Goal: Information Seeking & Learning: Learn about a topic

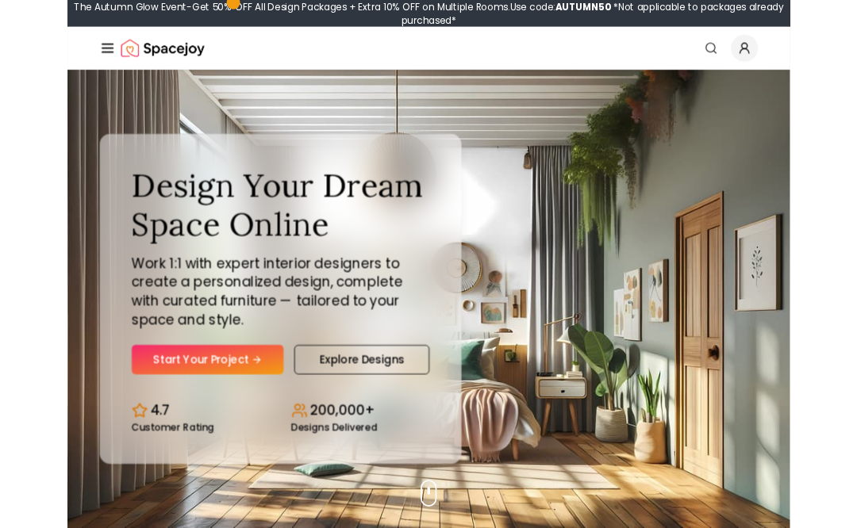
scroll to position [82, 0]
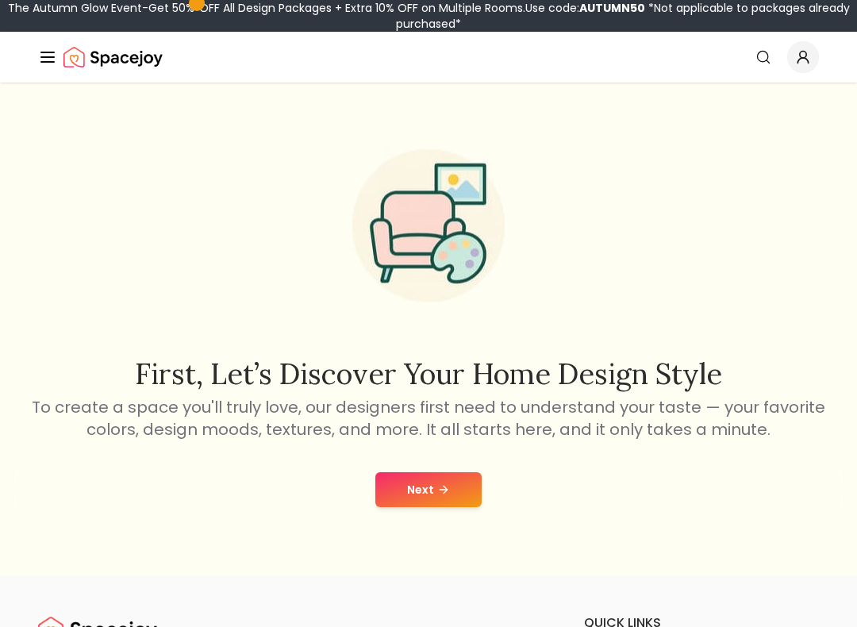
scroll to position [10, 0]
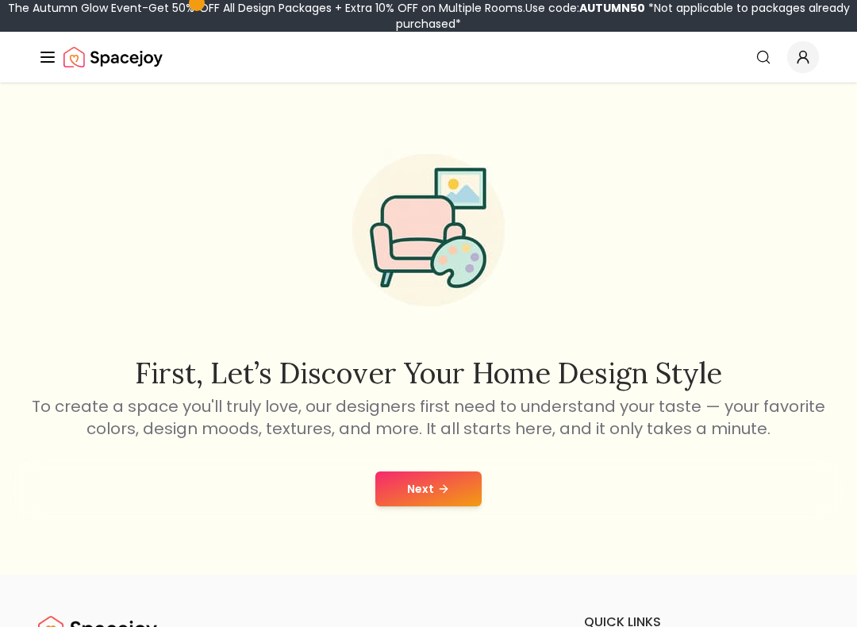
click at [446, 468] on div "Next" at bounding box center [429, 489] width 832 height 60
click at [413, 487] on button "Next" at bounding box center [428, 488] width 106 height 35
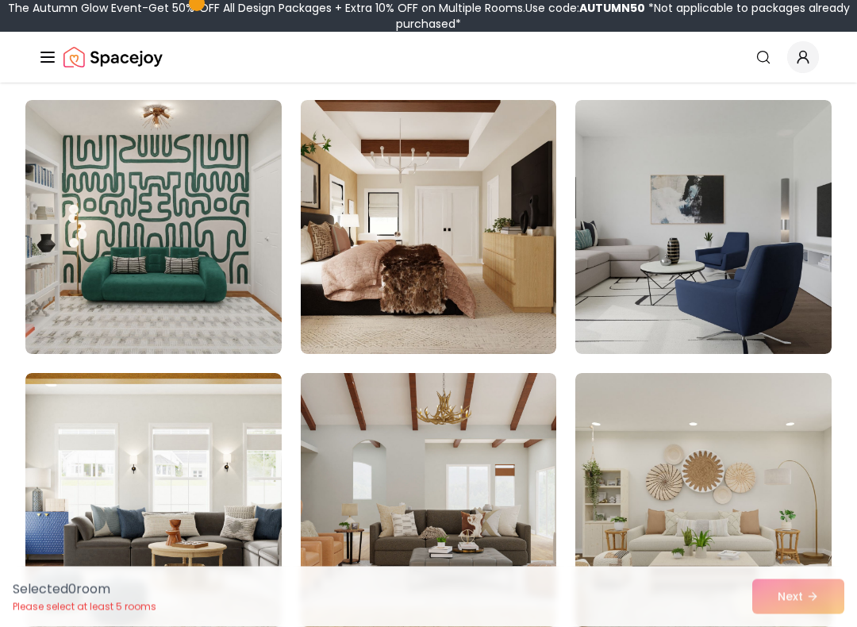
scroll to position [409, 0]
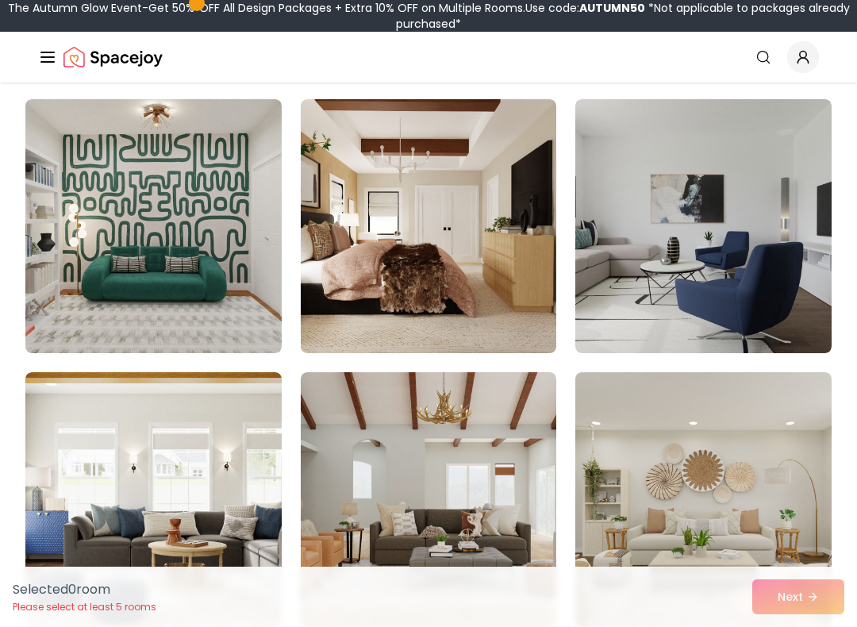
click at [486, 277] on img at bounding box center [429, 226] width 256 height 254
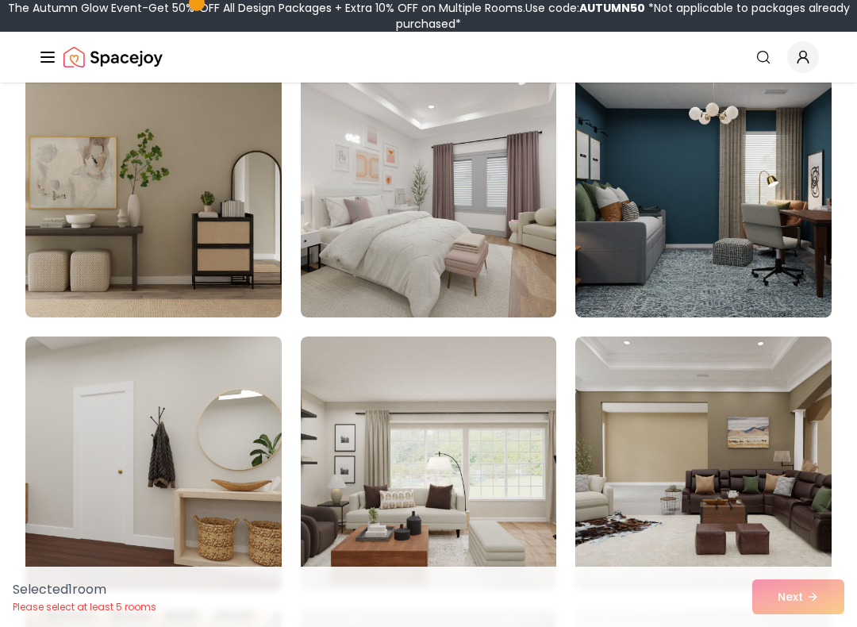
scroll to position [1027, 0]
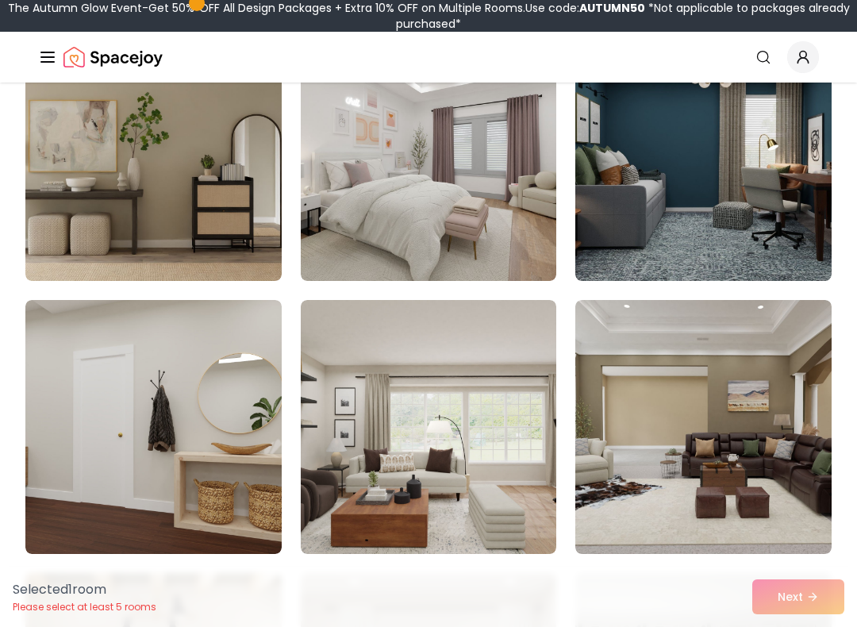
click at [371, 252] on img at bounding box center [429, 154] width 256 height 254
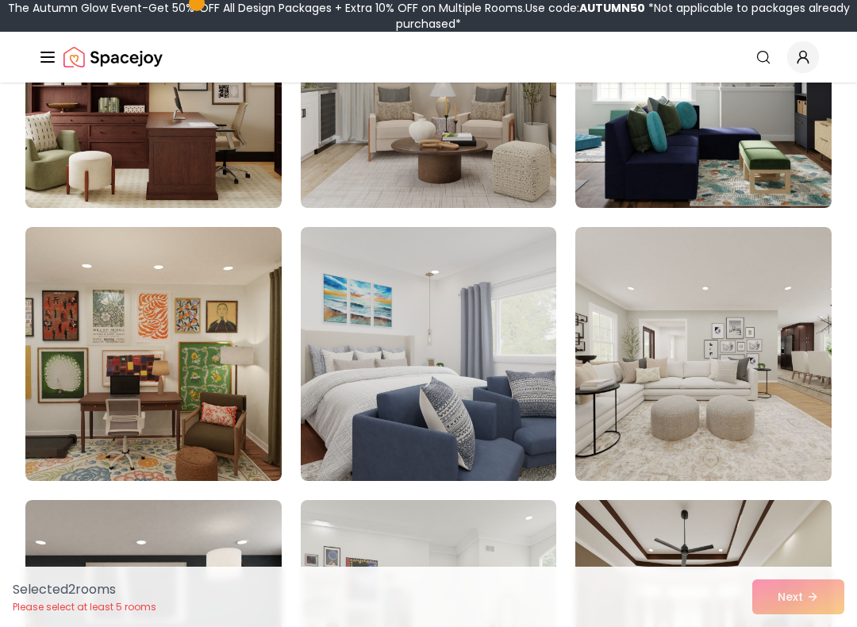
click at [365, 395] on img at bounding box center [429, 354] width 256 height 254
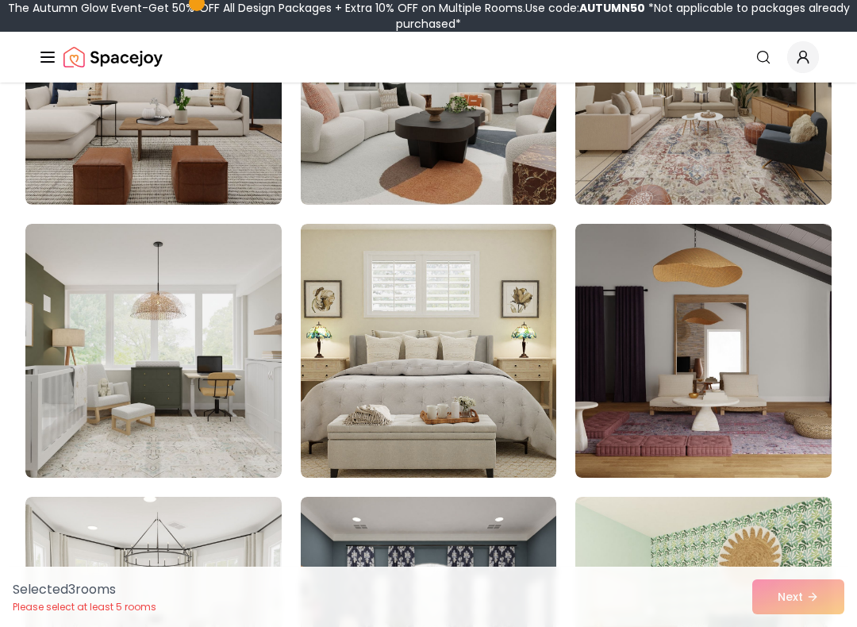
scroll to position [2207, 0]
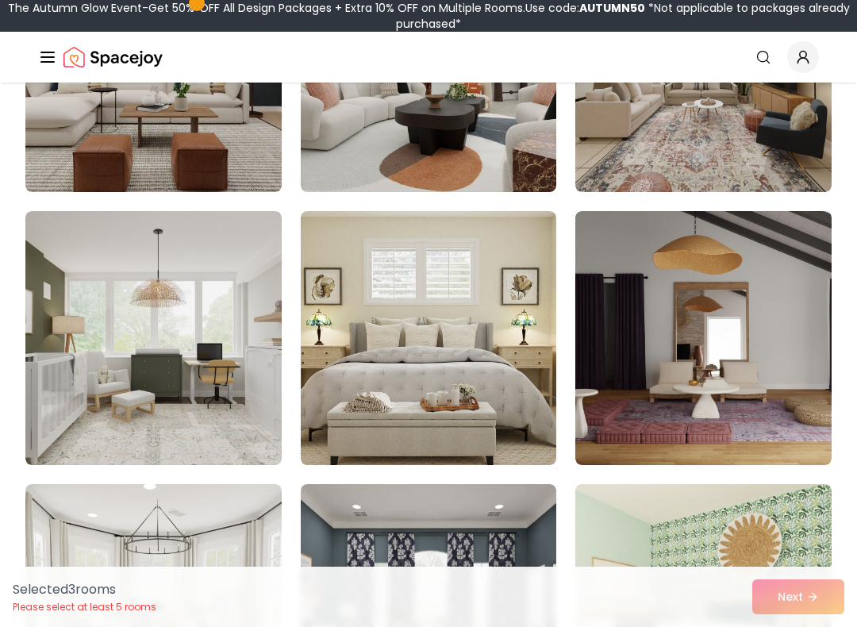
click at [345, 397] on img at bounding box center [429, 338] width 256 height 254
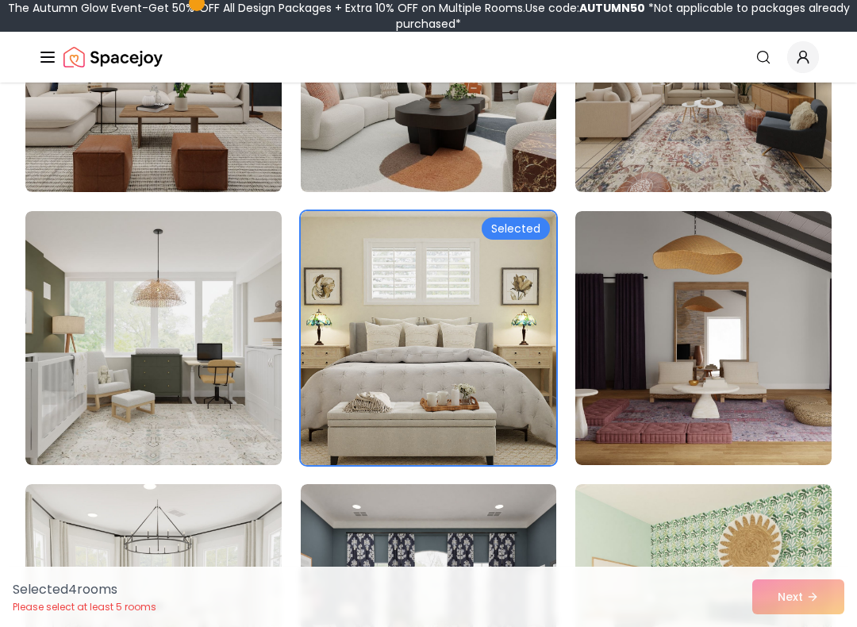
click at [264, 405] on img at bounding box center [153, 338] width 256 height 254
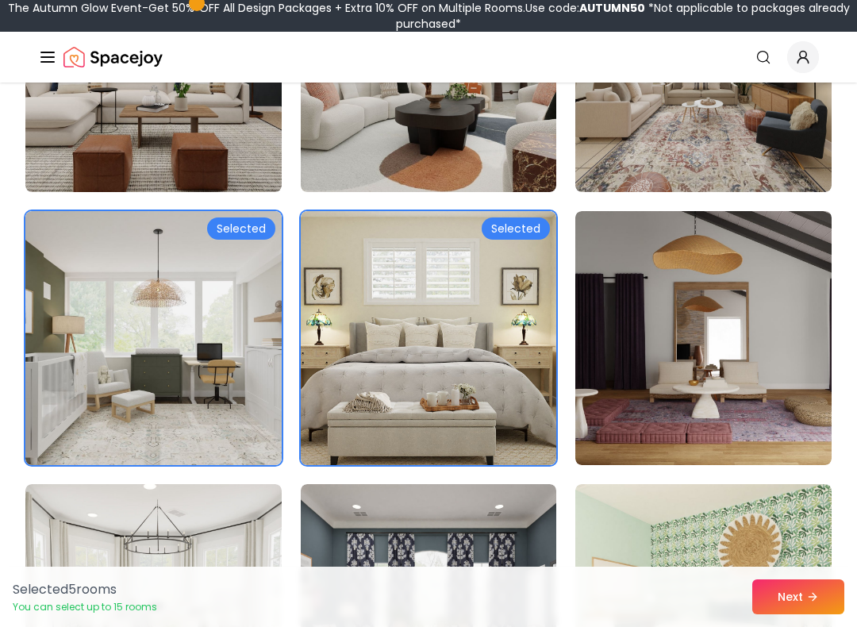
click at [260, 398] on img at bounding box center [153, 338] width 256 height 254
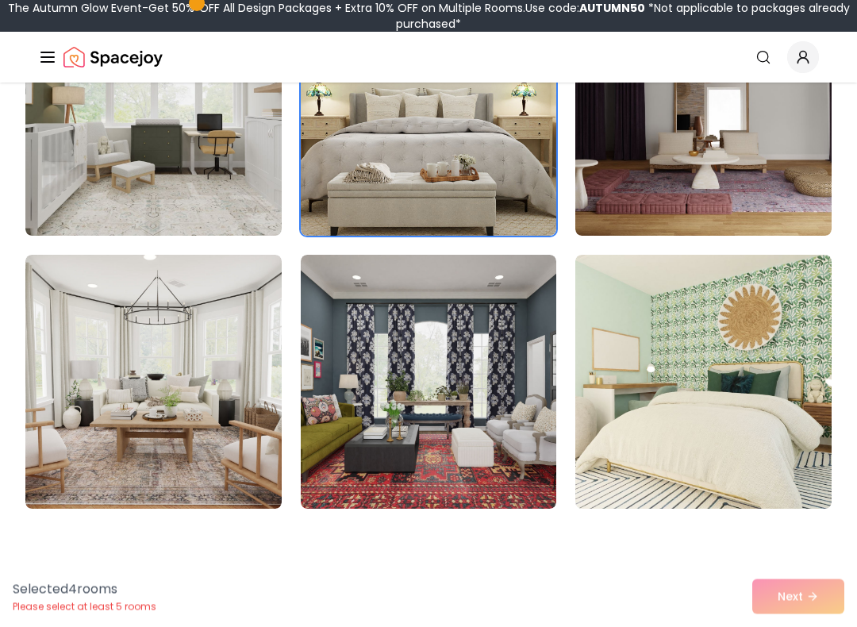
scroll to position [2450, 0]
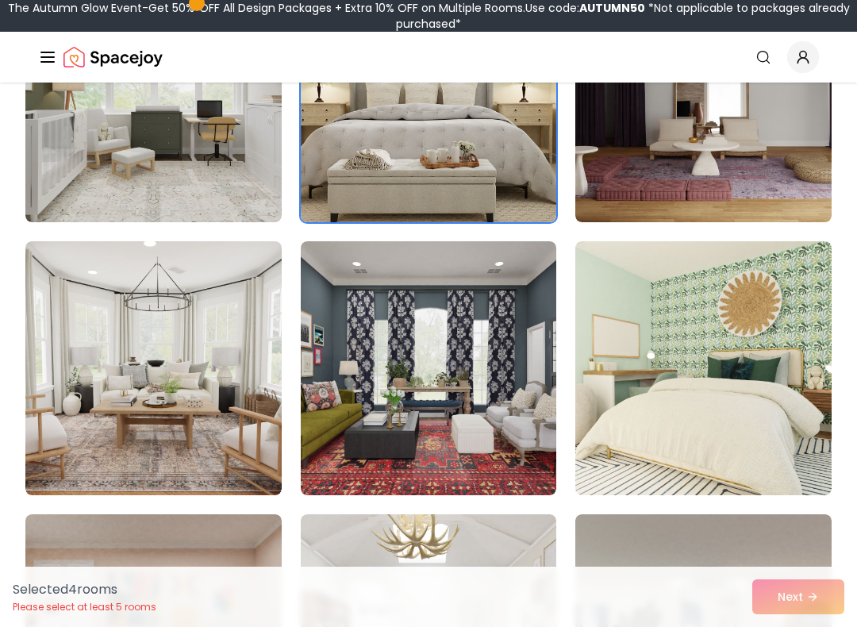
click at [675, 424] on img at bounding box center [703, 368] width 256 height 254
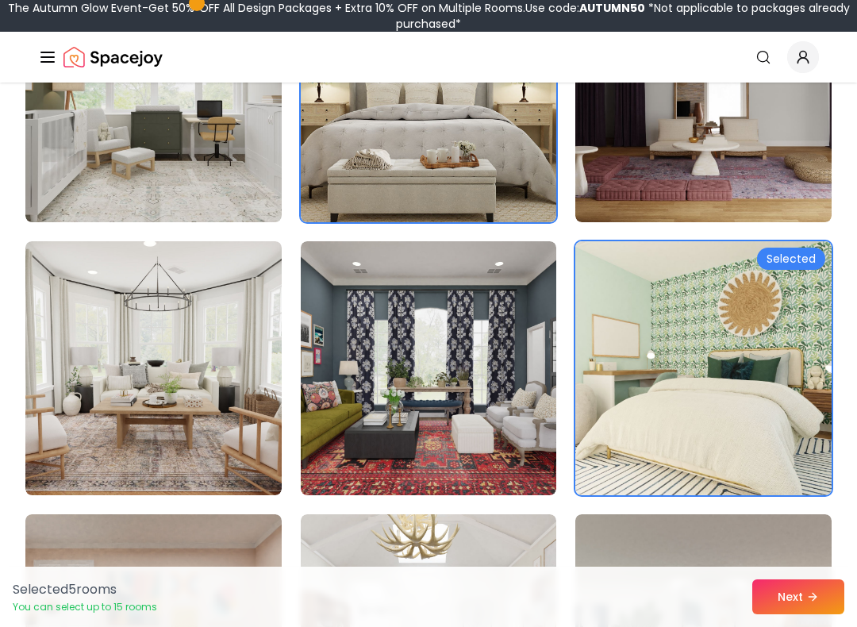
click at [771, 528] on button "Next" at bounding box center [798, 596] width 92 height 35
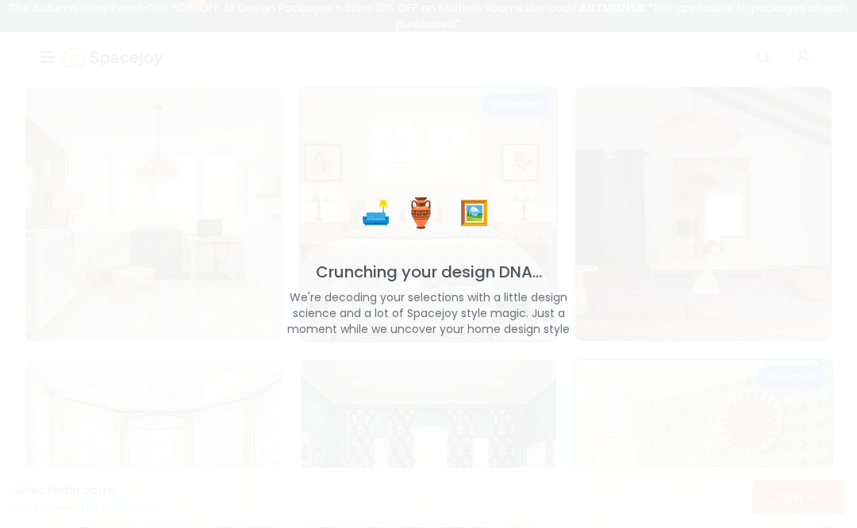
scroll to position [2382, 0]
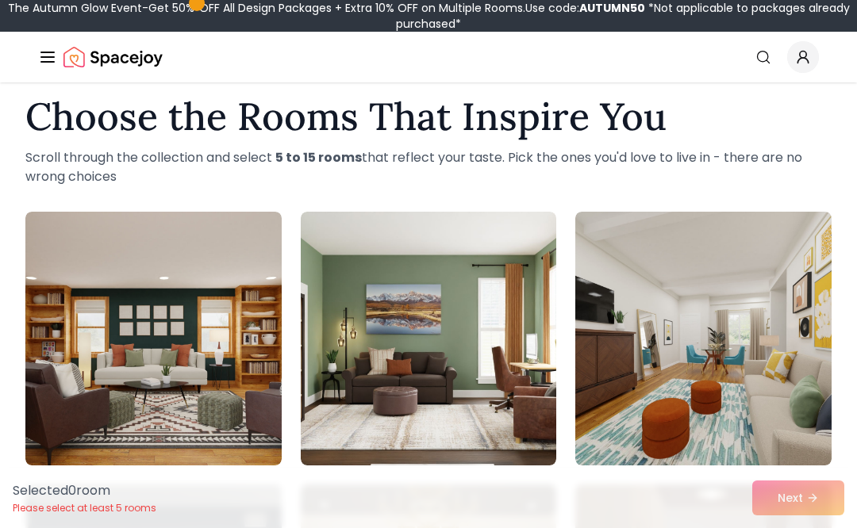
scroll to position [18, 0]
